Goal: Task Accomplishment & Management: Manage account settings

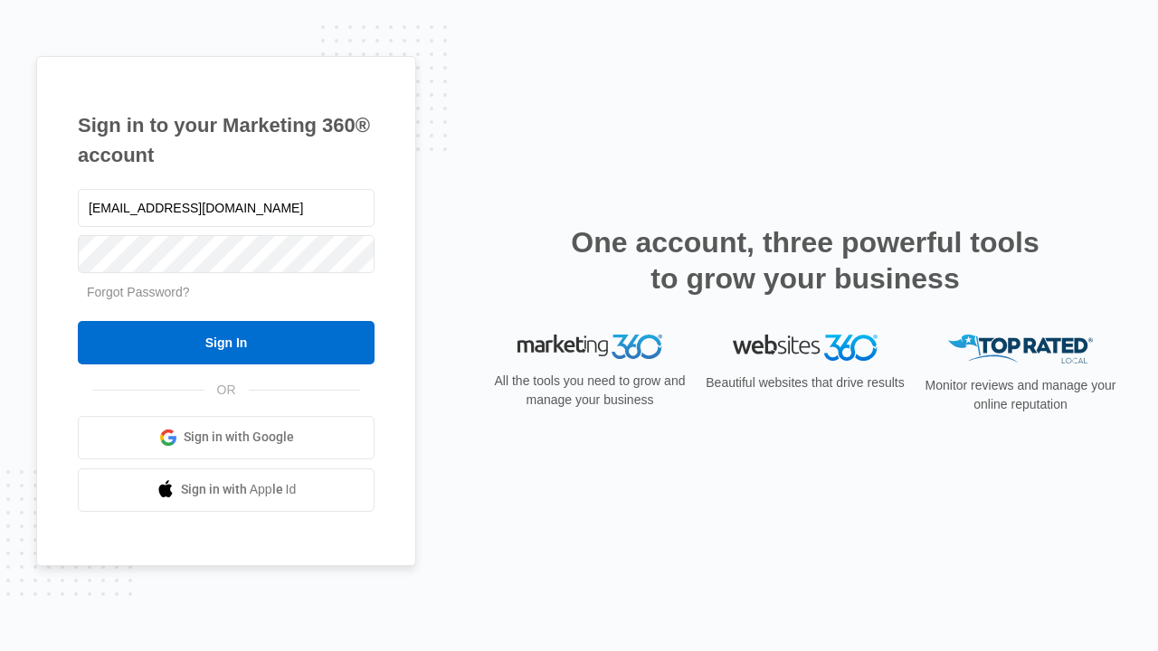
type input "[EMAIL_ADDRESS][DOMAIN_NAME]"
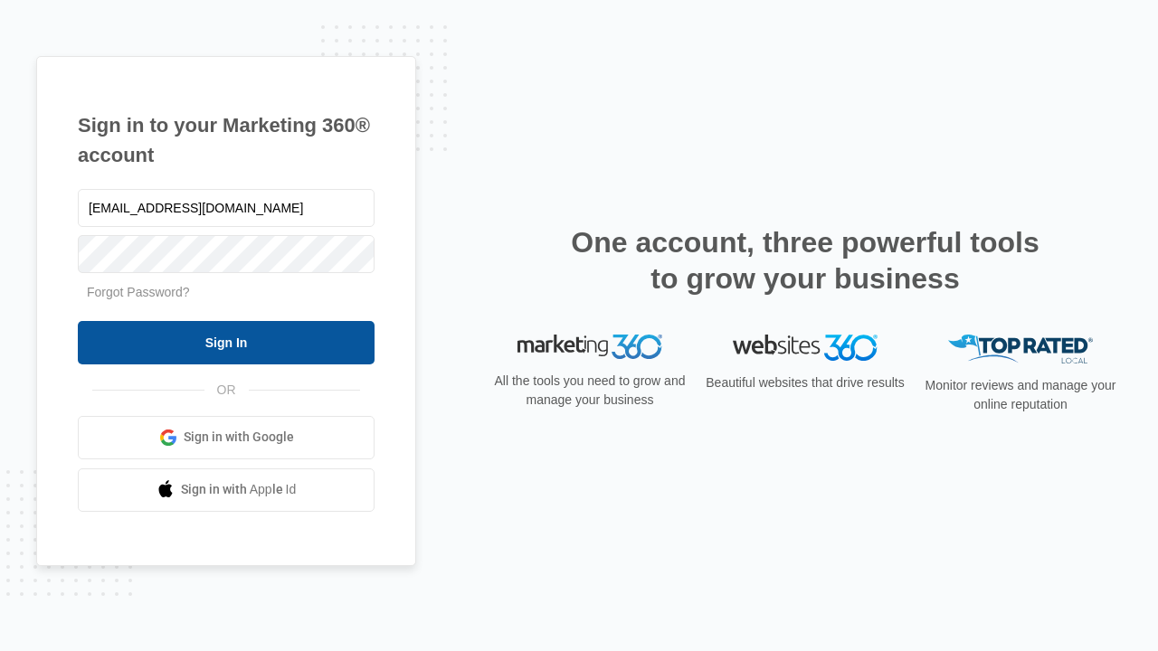
click at [226, 342] on input "Sign In" at bounding box center [226, 342] width 297 height 43
